Goal: Information Seeking & Learning: Understand process/instructions

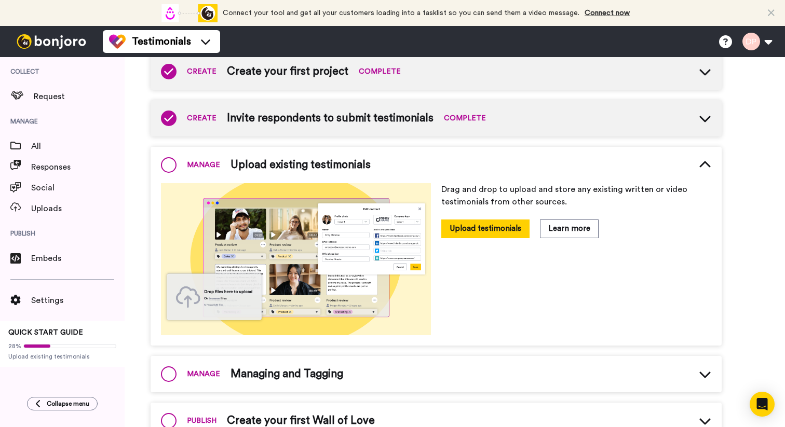
scroll to position [128, 0]
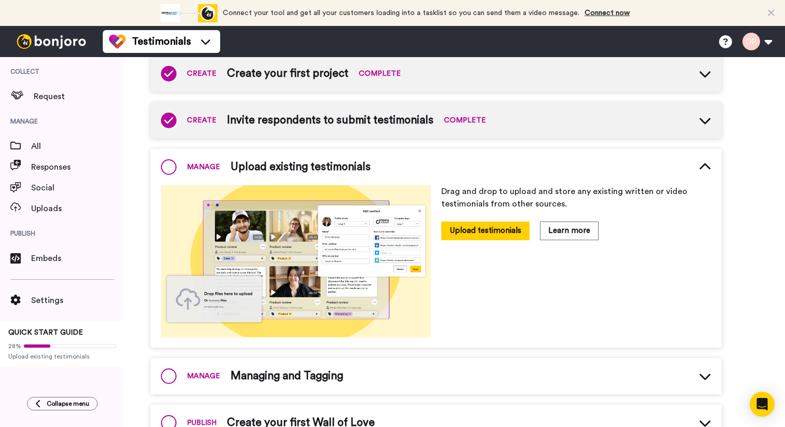
click at [171, 169] on span at bounding box center [169, 167] width 16 height 16
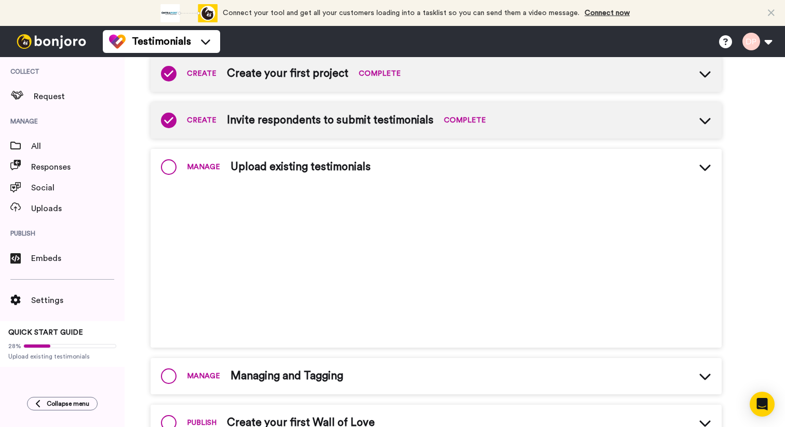
scroll to position [99, 0]
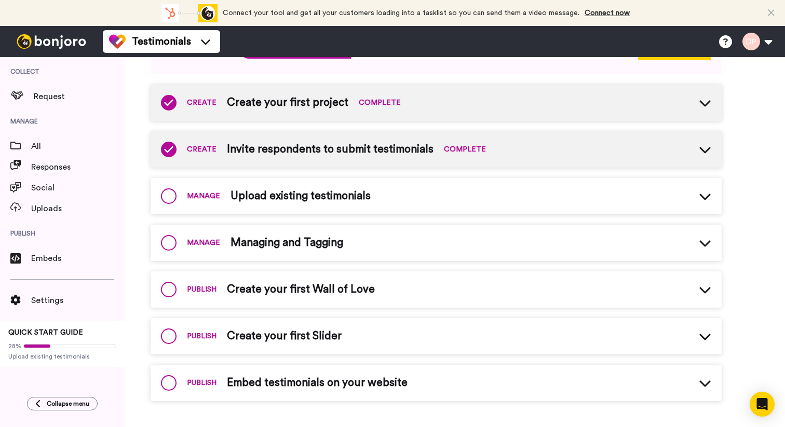
click at [170, 198] on span at bounding box center [169, 196] width 16 height 16
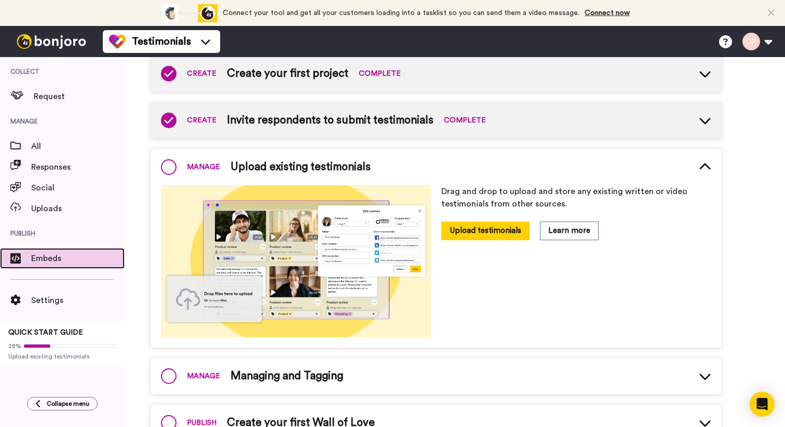
click at [39, 263] on span "Embeds" at bounding box center [77, 258] width 93 height 12
